Goal: Check status: Check status

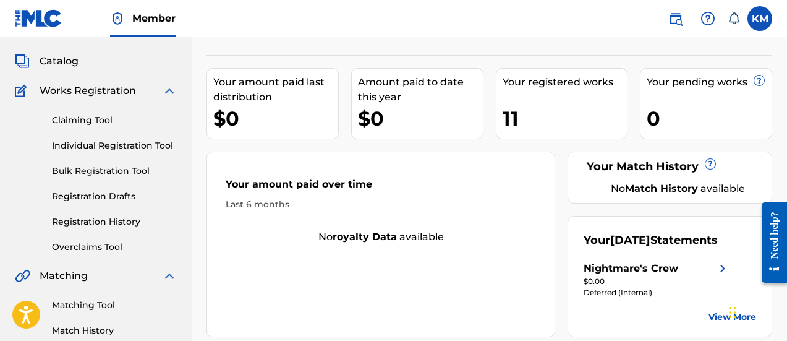
scroll to position [62, 0]
click at [766, 25] on label at bounding box center [759, 18] width 25 height 25
click at [760, 19] on input "KM [PERSON_NAME] [EMAIL_ADDRESS][DOMAIN_NAME] Notification Preferences Profile …" at bounding box center [760, 19] width 0 height 0
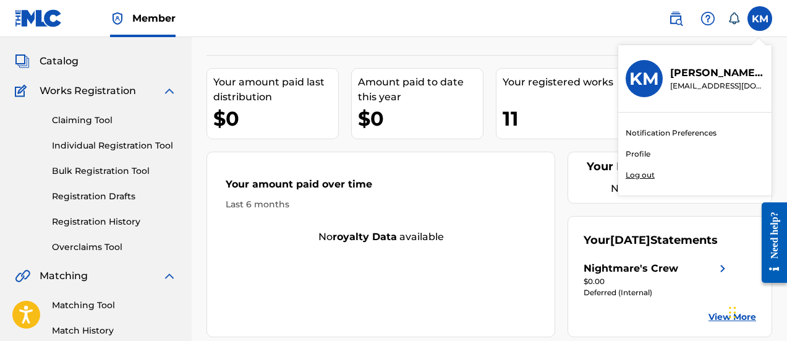
click at [644, 175] on p "Log out" at bounding box center [640, 174] width 29 height 11
click at [760, 19] on input "KM [PERSON_NAME] [EMAIL_ADDRESS][DOMAIN_NAME] Notification Preferences Profile …" at bounding box center [760, 19] width 0 height 0
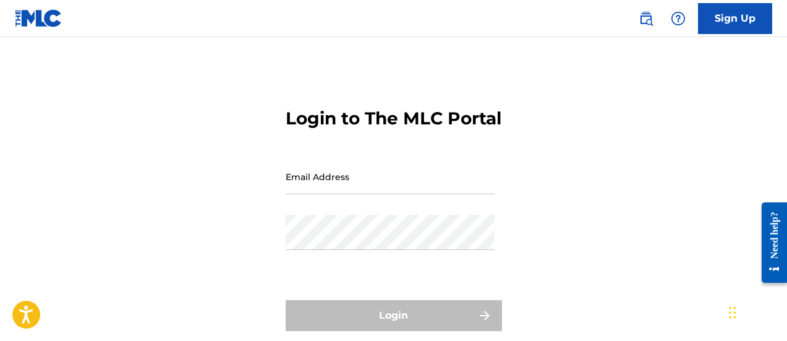
drag, startPoint x: 362, startPoint y: 196, endPoint x: 359, endPoint y: 202, distance: 6.4
click at [362, 194] on input "Email Address" at bounding box center [390, 176] width 209 height 35
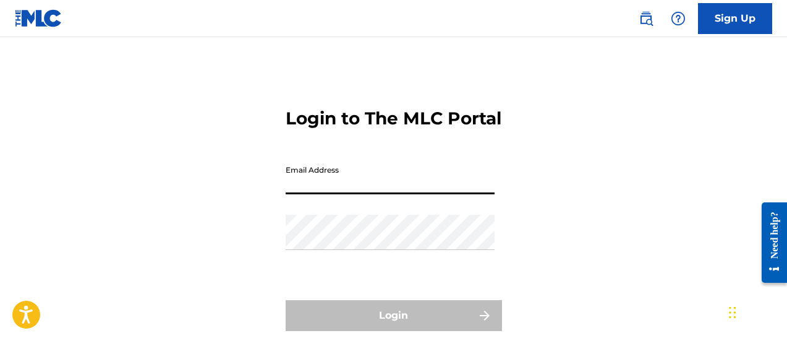
type input "[EMAIL_ADDRESS][DOMAIN_NAME]"
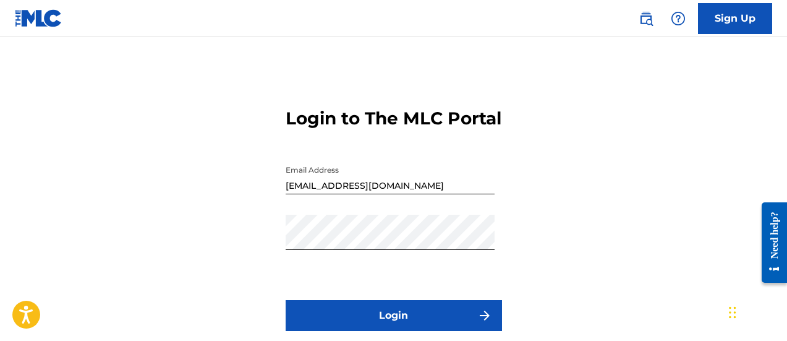
click at [340, 331] on button "Login" at bounding box center [394, 315] width 216 height 31
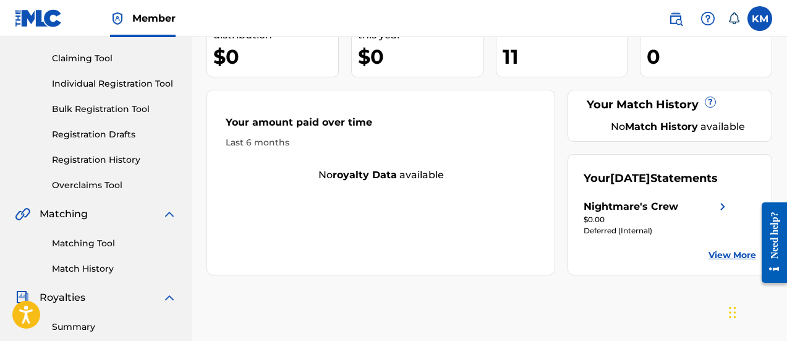
scroll to position [62, 0]
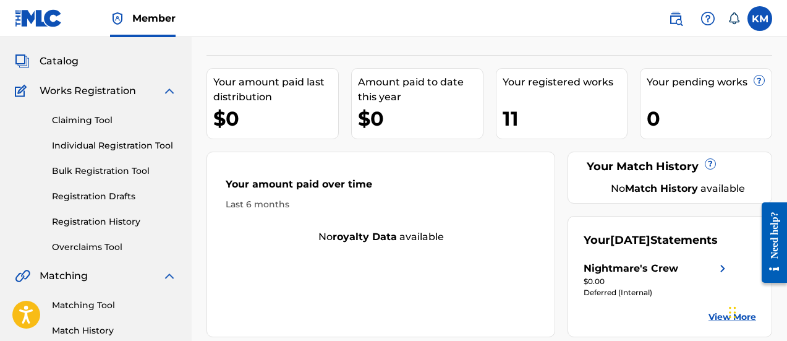
click at [90, 214] on div "Claiming Tool Individual Registration Tool Bulk Registration Tool Registration …" at bounding box center [96, 175] width 162 height 155
click at [90, 219] on link "Registration History" at bounding box center [114, 221] width 125 height 13
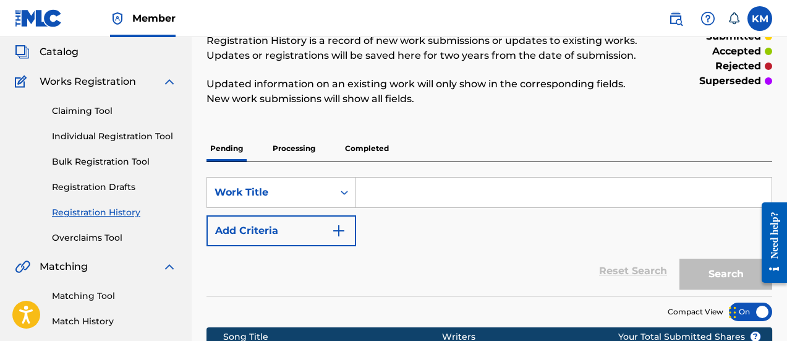
scroll to position [62, 0]
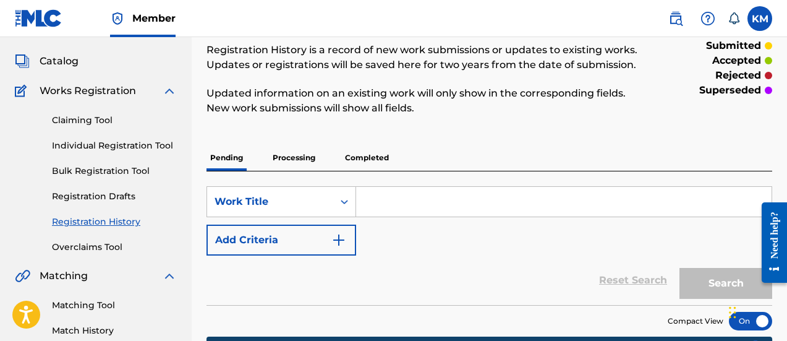
click at [355, 161] on p "Completed" at bounding box center [366, 158] width 51 height 26
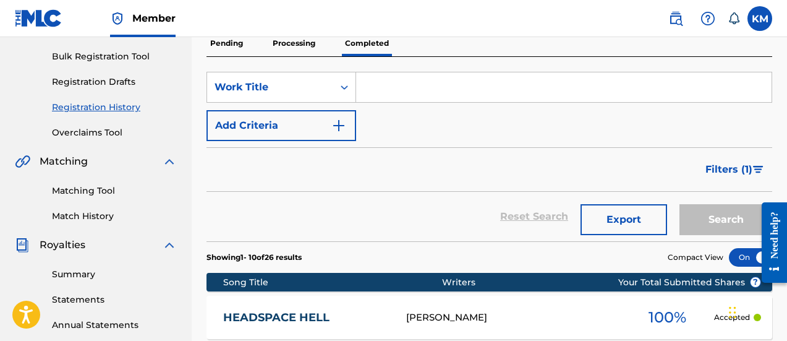
scroll to position [251, 0]
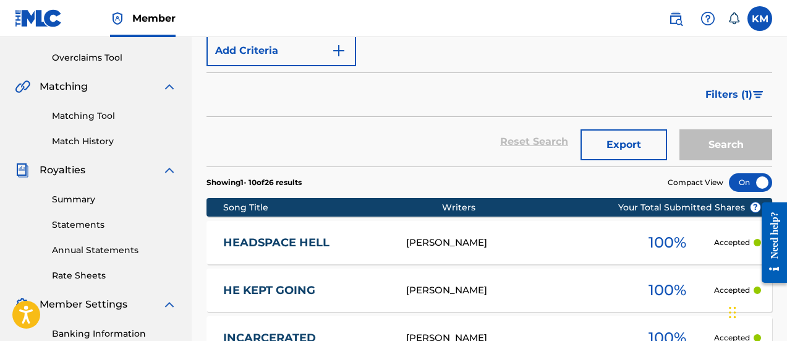
click at [741, 95] on span "Filters ( 1 )" at bounding box center [728, 94] width 47 height 15
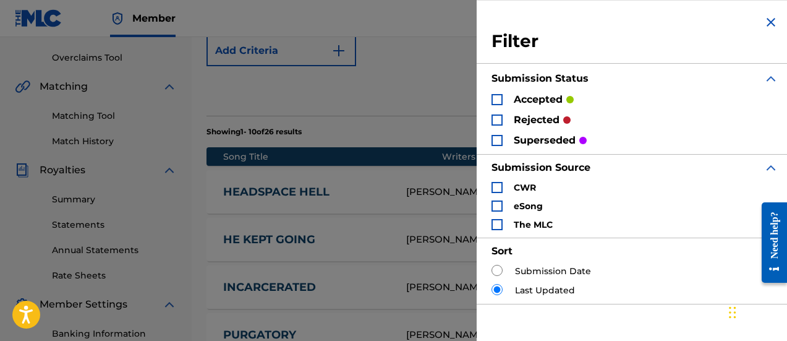
click at [369, 135] on section "Showing 1 - 10 of 26 results Compact View" at bounding box center [489, 128] width 566 height 25
click at [770, 20] on img "Search Form" at bounding box center [770, 22] width 15 height 15
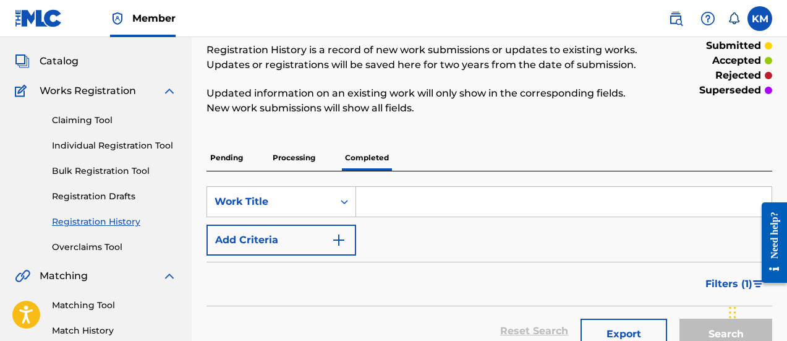
scroll to position [0, 0]
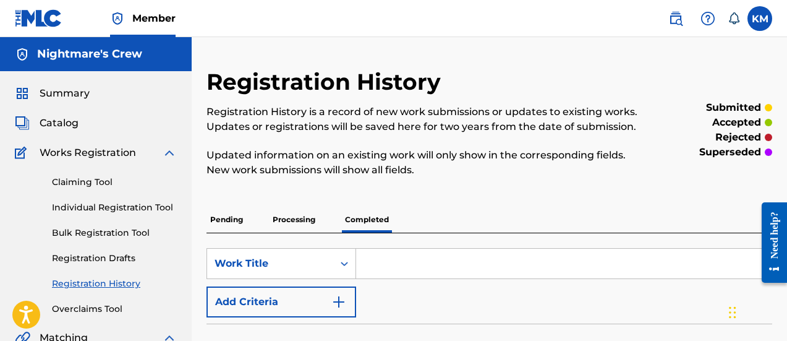
click at [67, 120] on span "Catalog" at bounding box center [59, 123] width 39 height 15
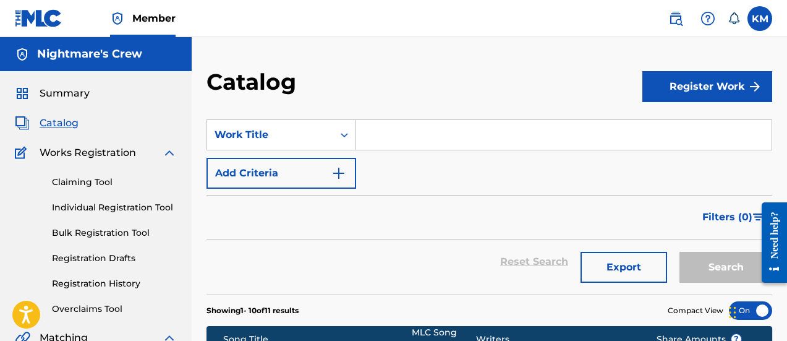
click at [59, 94] on span "Summary" at bounding box center [65, 93] width 50 height 15
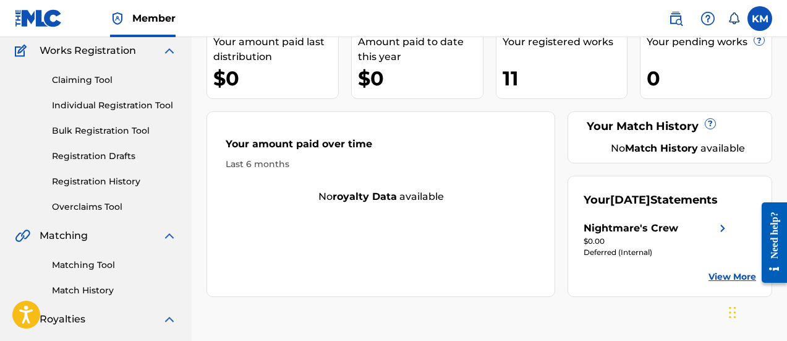
scroll to position [124, 0]
